Goal: Check status: Check status

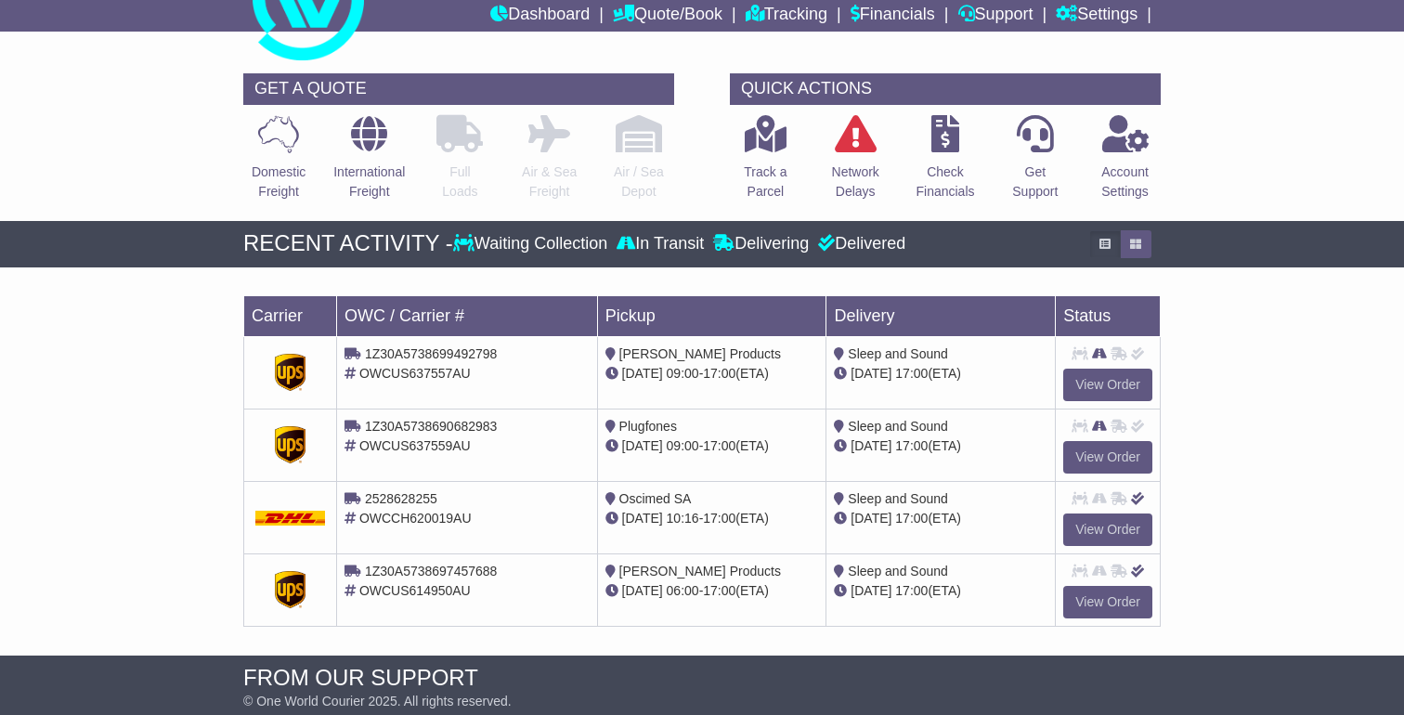
drag, startPoint x: 820, startPoint y: 514, endPoint x: 839, endPoint y: 514, distance: 18.6
click at [839, 514] on tr "2528628255 OWCCH620019AU Oscimed SA 09 Jul 10:16 - 17:00 (ETA) Sleep and Sound …" at bounding box center [702, 517] width 917 height 72
click at [1110, 527] on link "View Order" at bounding box center [1107, 530] width 89 height 33
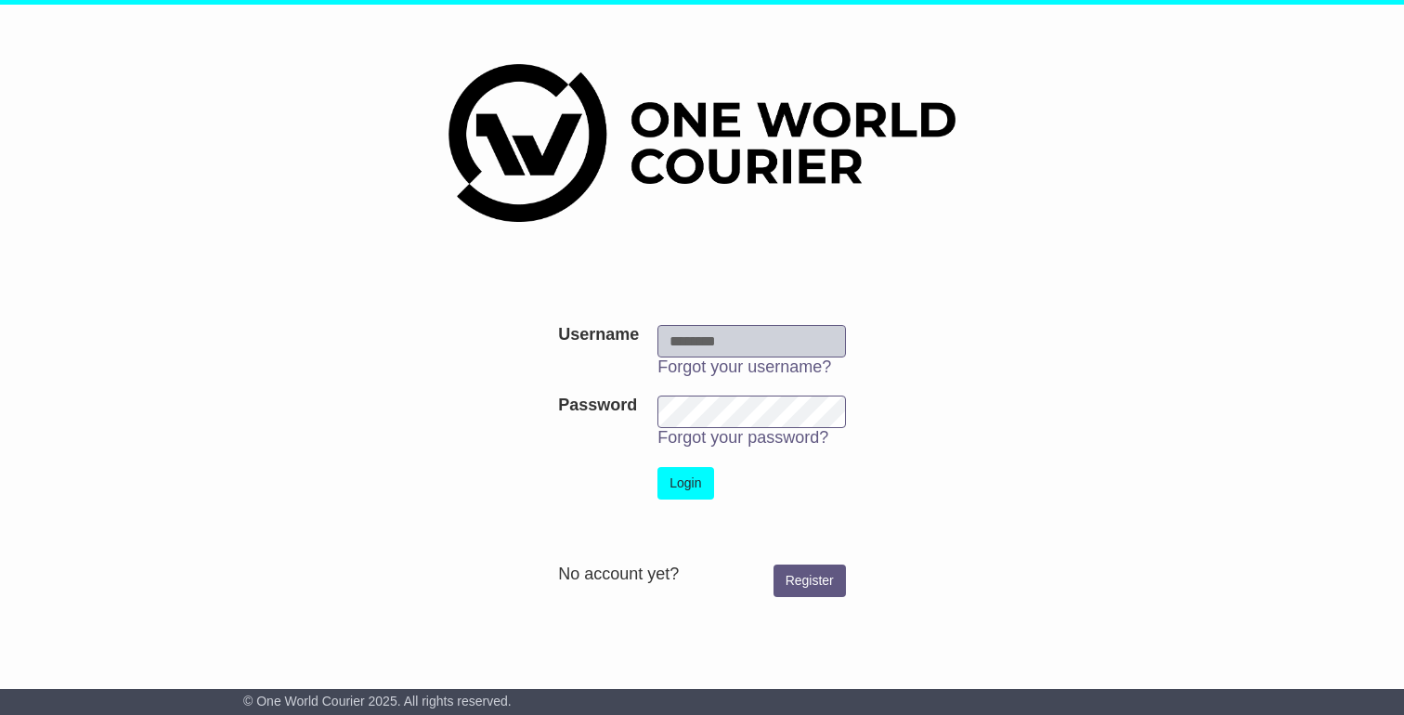
click at [723, 335] on input "Username" at bounding box center [752, 341] width 189 height 33
click at [1185, 377] on div "Username Username Forgot your username? Password Password Forgot your password?…" at bounding box center [702, 332] width 1404 height 655
click at [717, 325] on input "Username" at bounding box center [752, 341] width 189 height 33
type input "**********"
click at [690, 479] on button "Login" at bounding box center [686, 483] width 56 height 33
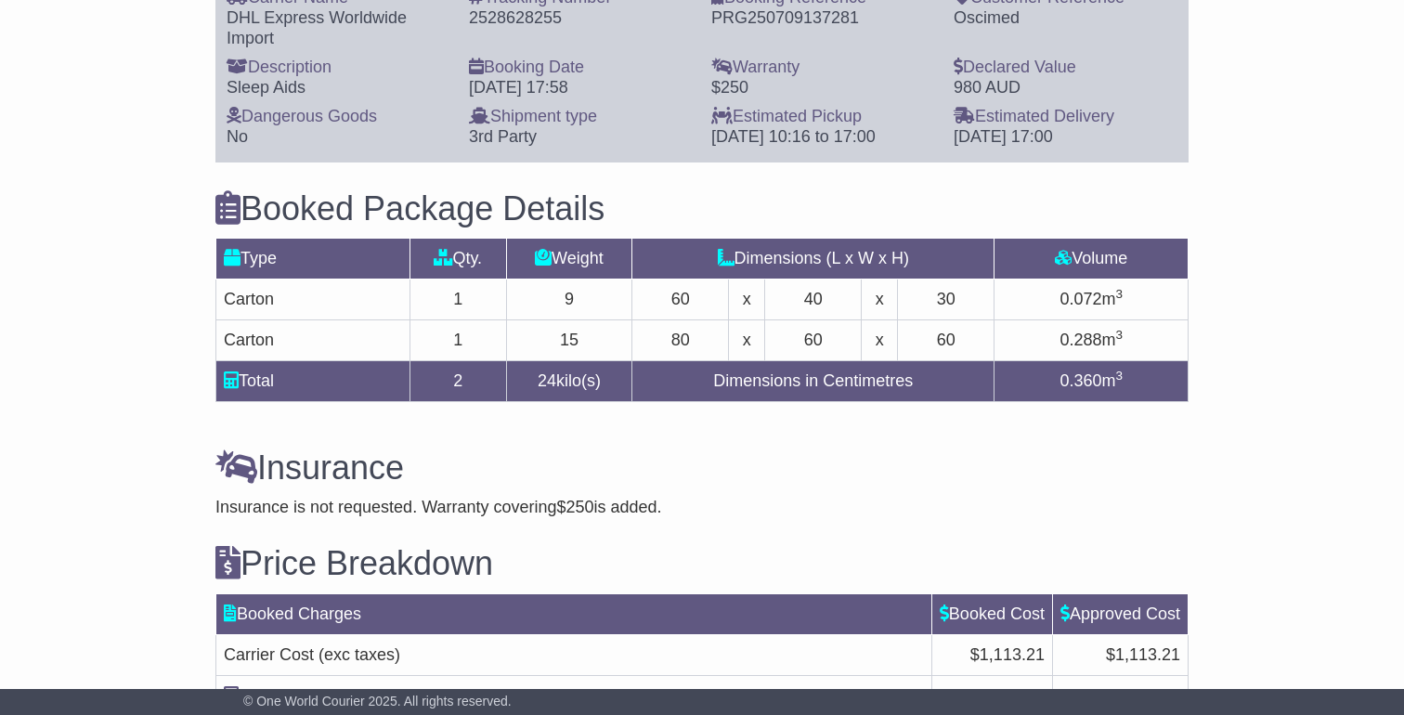
scroll to position [1592, 0]
